Goal: Navigation & Orientation: Find specific page/section

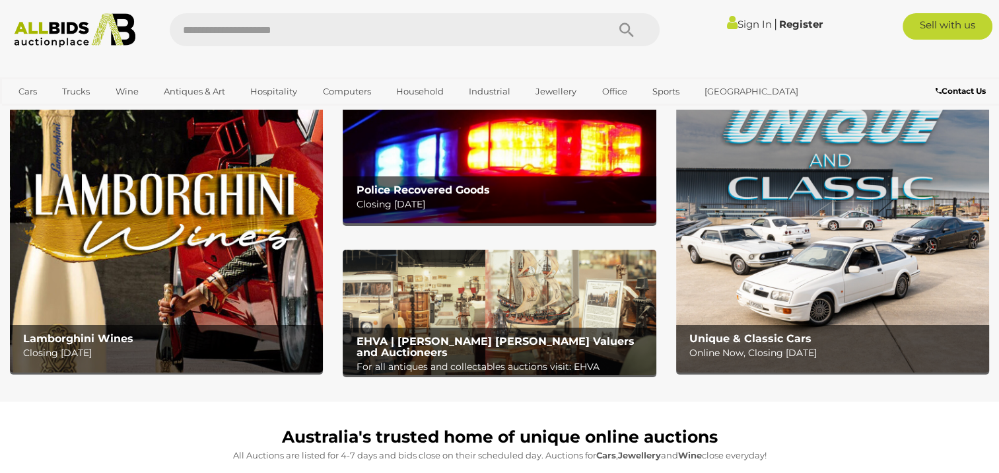
scroll to position [55, 0]
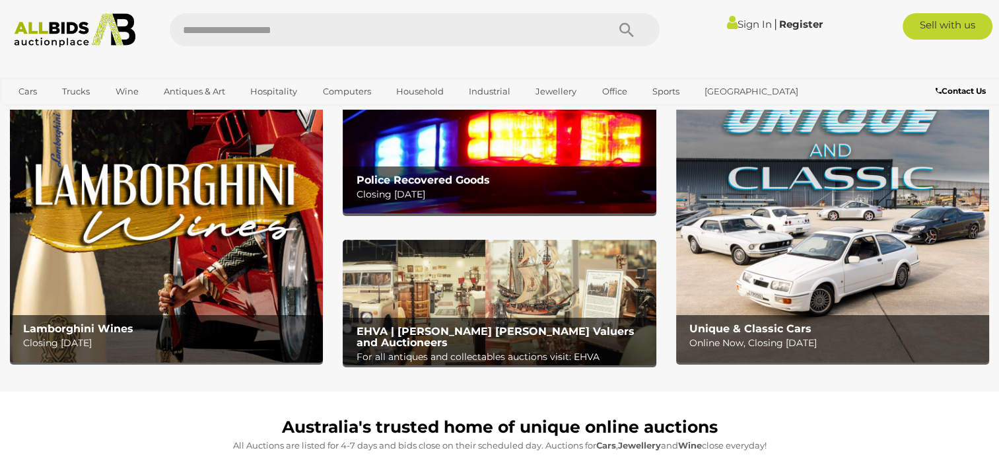
click at [433, 180] on b "Police Recovered Goods" at bounding box center [422, 180] width 133 height 13
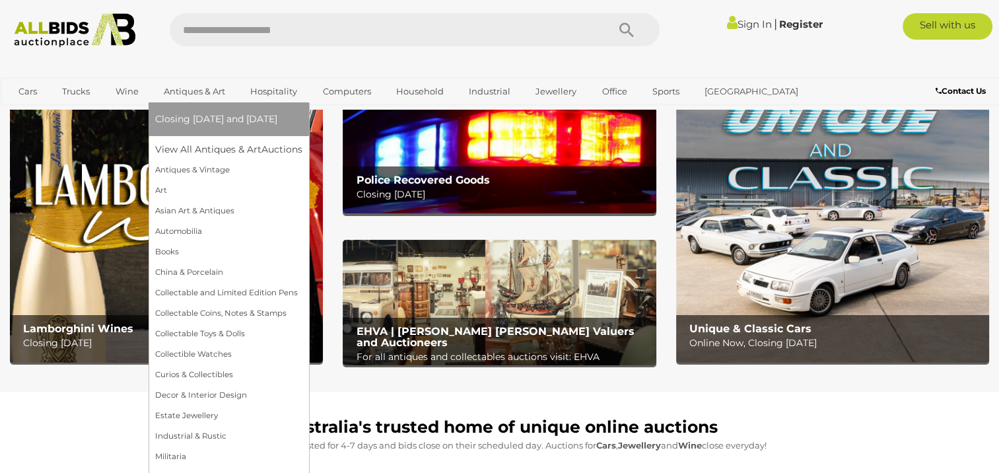
scroll to position [55, 0]
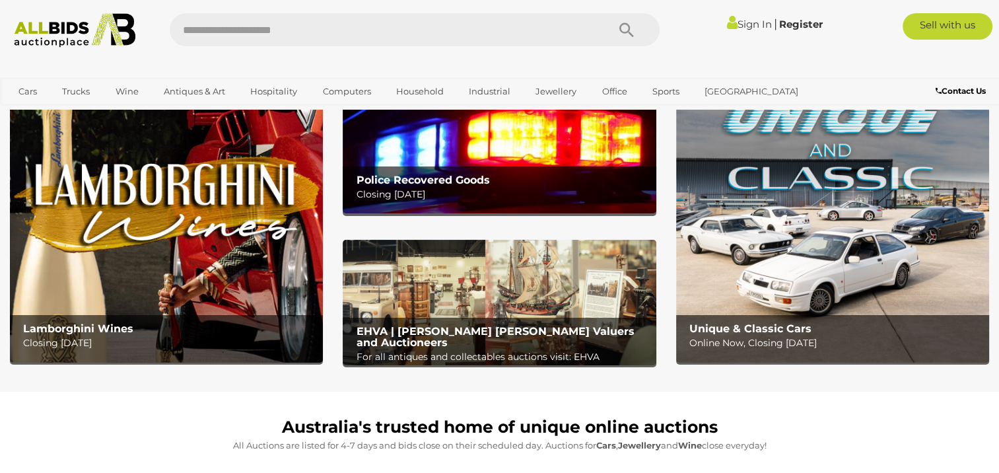
click at [466, 328] on b "EHVA | Evans Hastings Valuers and Auctioneers" at bounding box center [495, 337] width 278 height 24
